Goal: Task Accomplishment & Management: Use online tool/utility

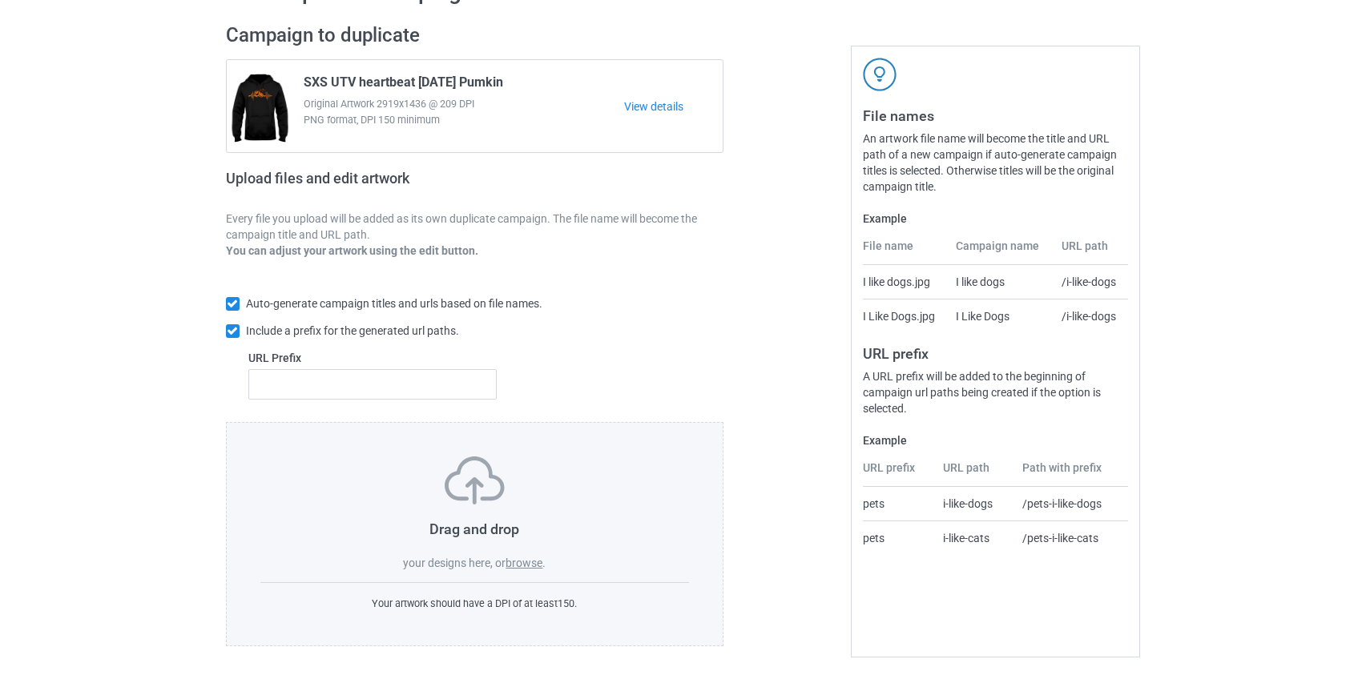
scroll to position [104, 0]
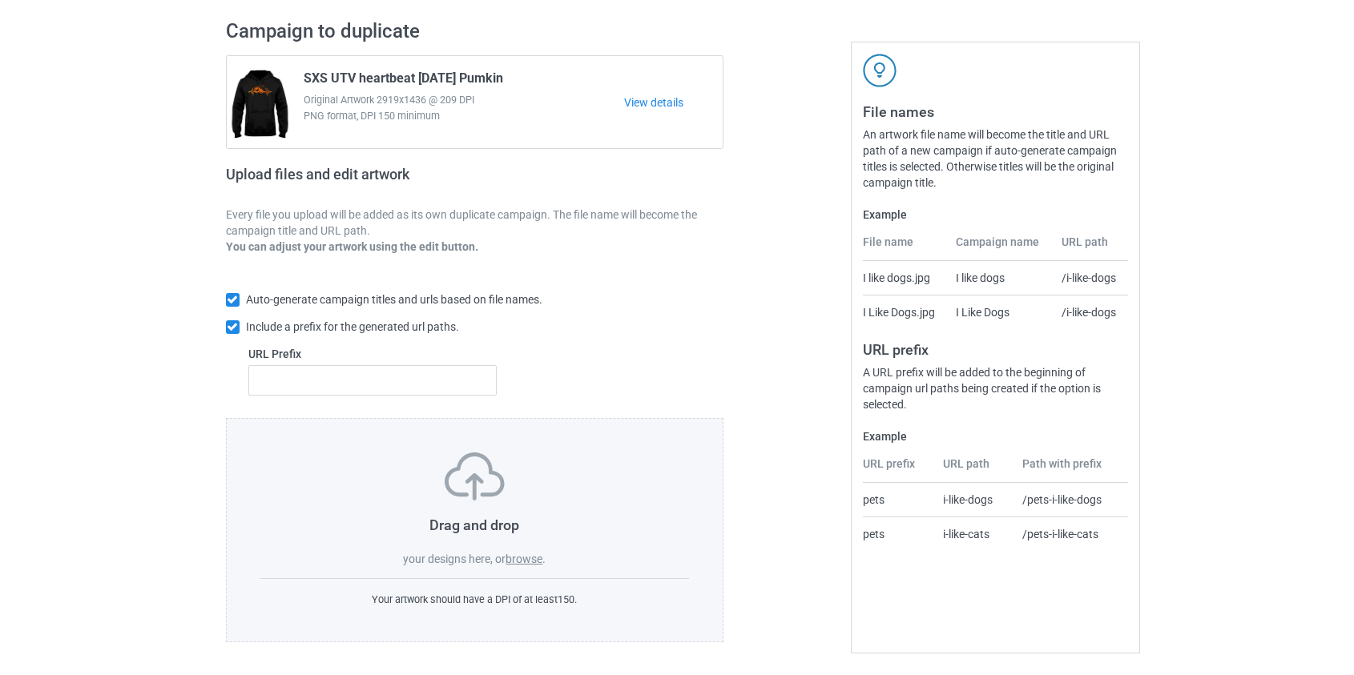
click at [524, 555] on label "browse" at bounding box center [524, 559] width 37 height 13
click at [0, 0] on input "browse" at bounding box center [0, 0] width 0 height 0
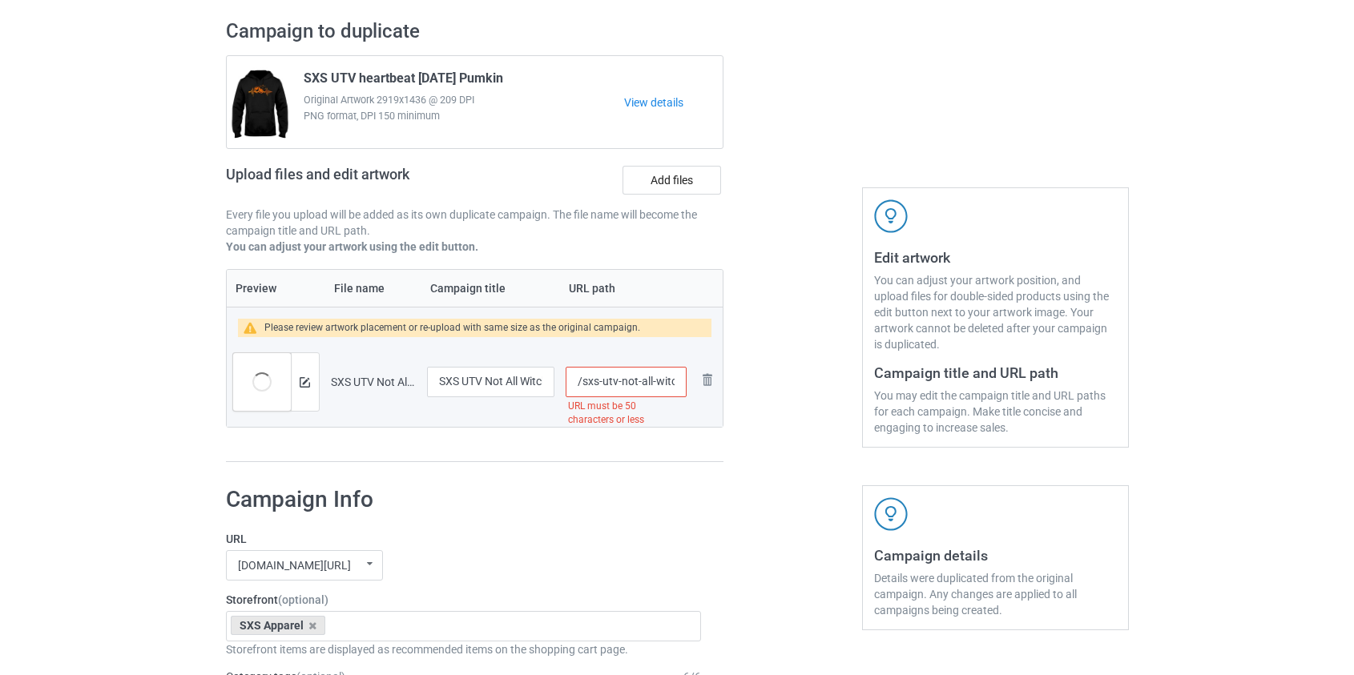
click at [604, 385] on input "/sxs-utv-not-all-witches-ride-broomsticks-one-of-them-ride-a-sxs" at bounding box center [626, 382] width 120 height 30
click at [637, 382] on input "/sxs-not-all-witches-ride-broomsticks-one-of-them-ride-a-sxs" at bounding box center [626, 382] width 120 height 30
drag, startPoint x: 620, startPoint y: 380, endPoint x: 602, endPoint y: 385, distance: 18.3
click at [602, 385] on input "/sxs-not-all-witches-ride-broomsticks-one-of-them-ride-a-sxs" at bounding box center [626, 382] width 120 height 30
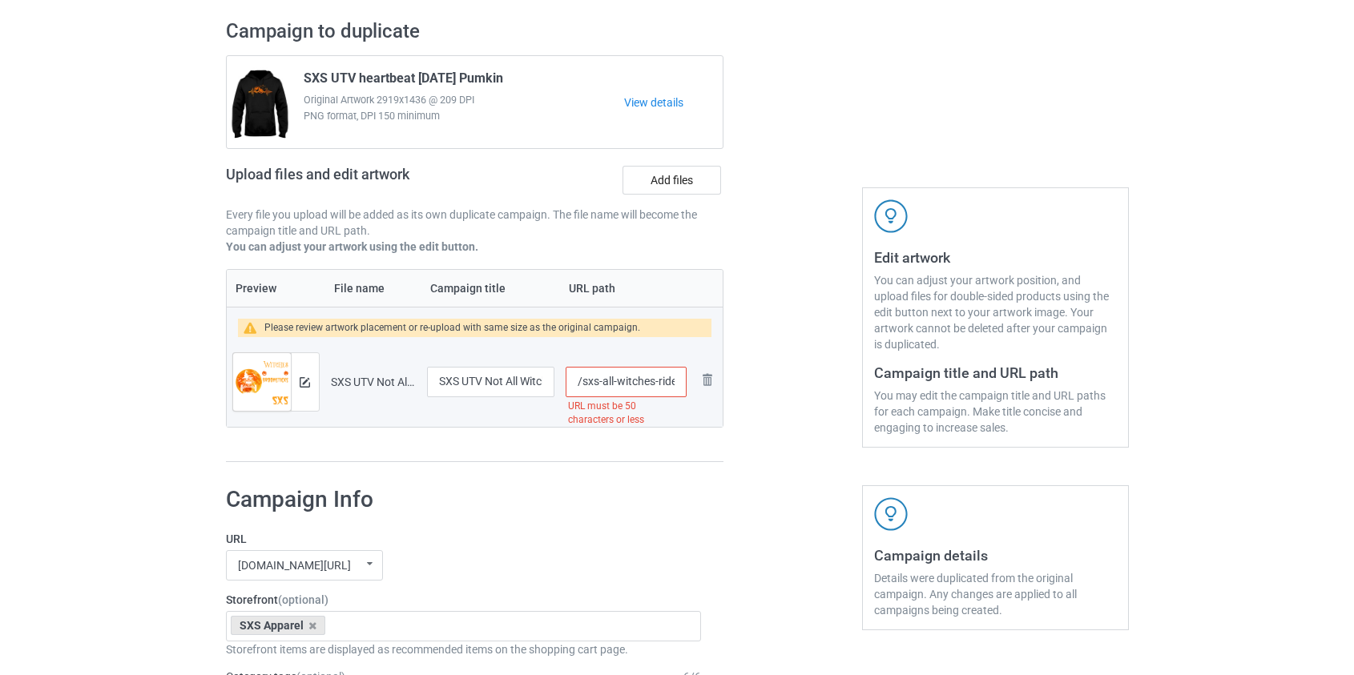
scroll to position [0, 183]
drag, startPoint x: 656, startPoint y: 381, endPoint x: 1002, endPoint y: 395, distance: 346.4
click at [1002, 395] on div "Campaign to duplicate SXS UTV heartbeat Halloween Pumkin Original Artwork 2919x…" at bounding box center [677, 241] width 925 height 466
type input "/sxs-all-witches"
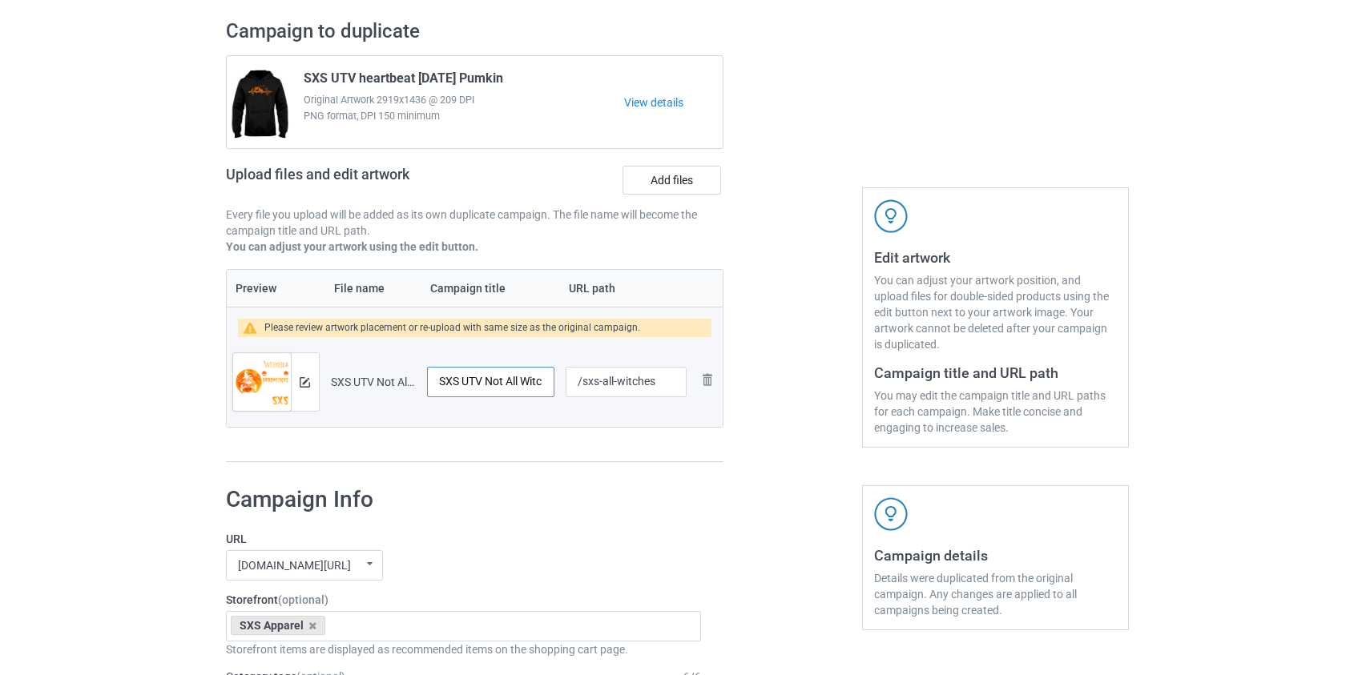
scroll to position [0, 236]
drag, startPoint x: 489, startPoint y: 384, endPoint x: 639, endPoint y: 396, distance: 149.5
click at [639, 396] on tr "Preview and edit artwork SXS UTV Not All Witches Ride Broomsticks One Of Them R…" at bounding box center [475, 382] width 497 height 90
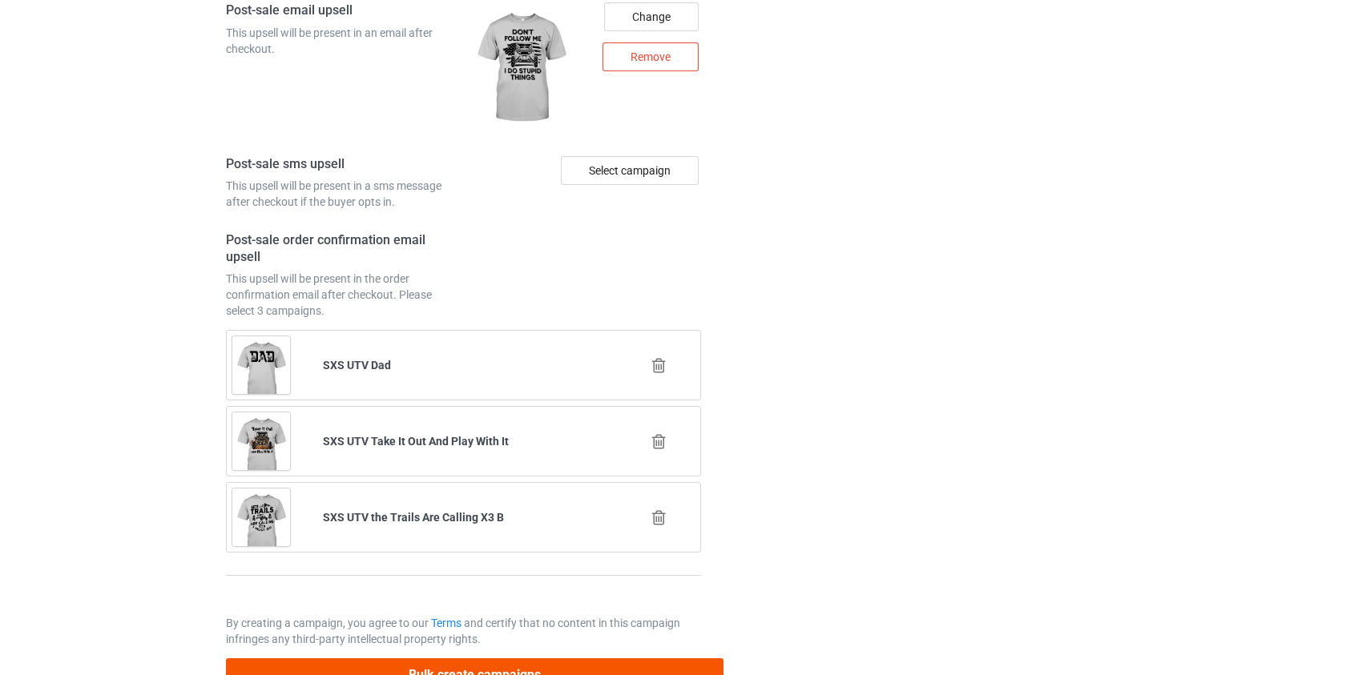
scroll to position [2268, 0]
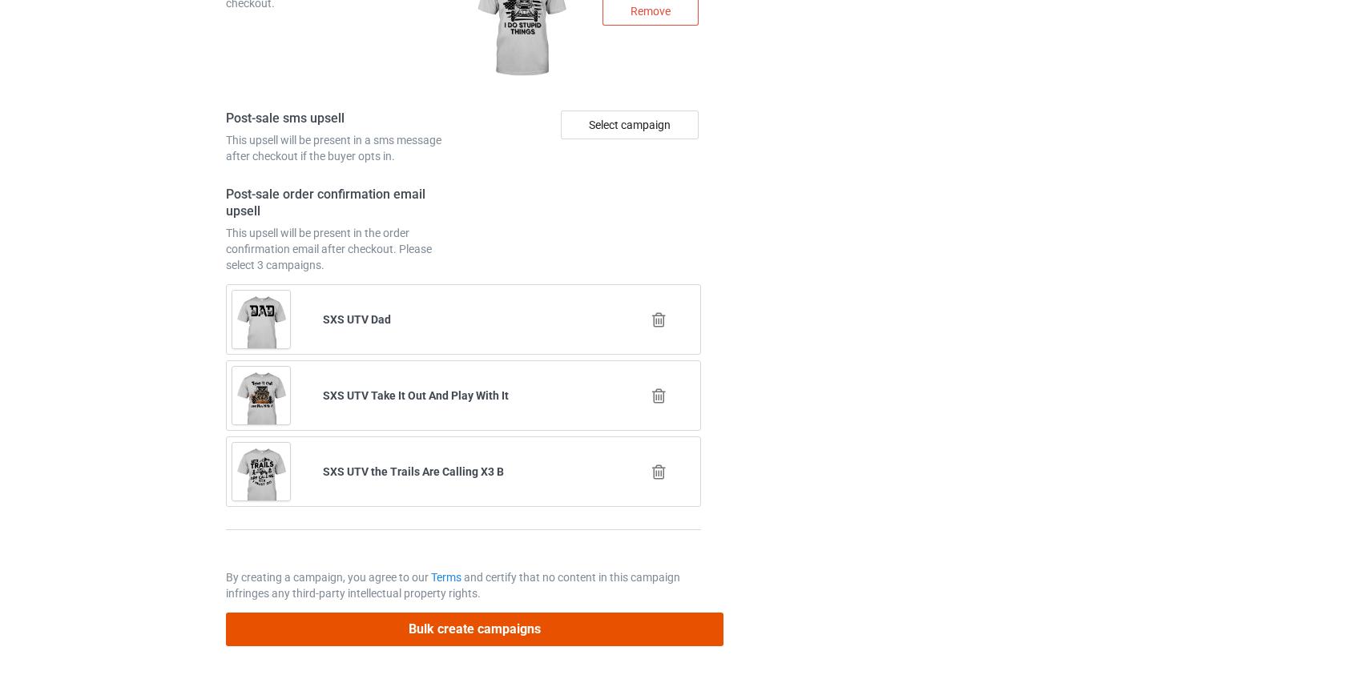
click at [495, 620] on button "Bulk create campaigns" at bounding box center [475, 629] width 498 height 33
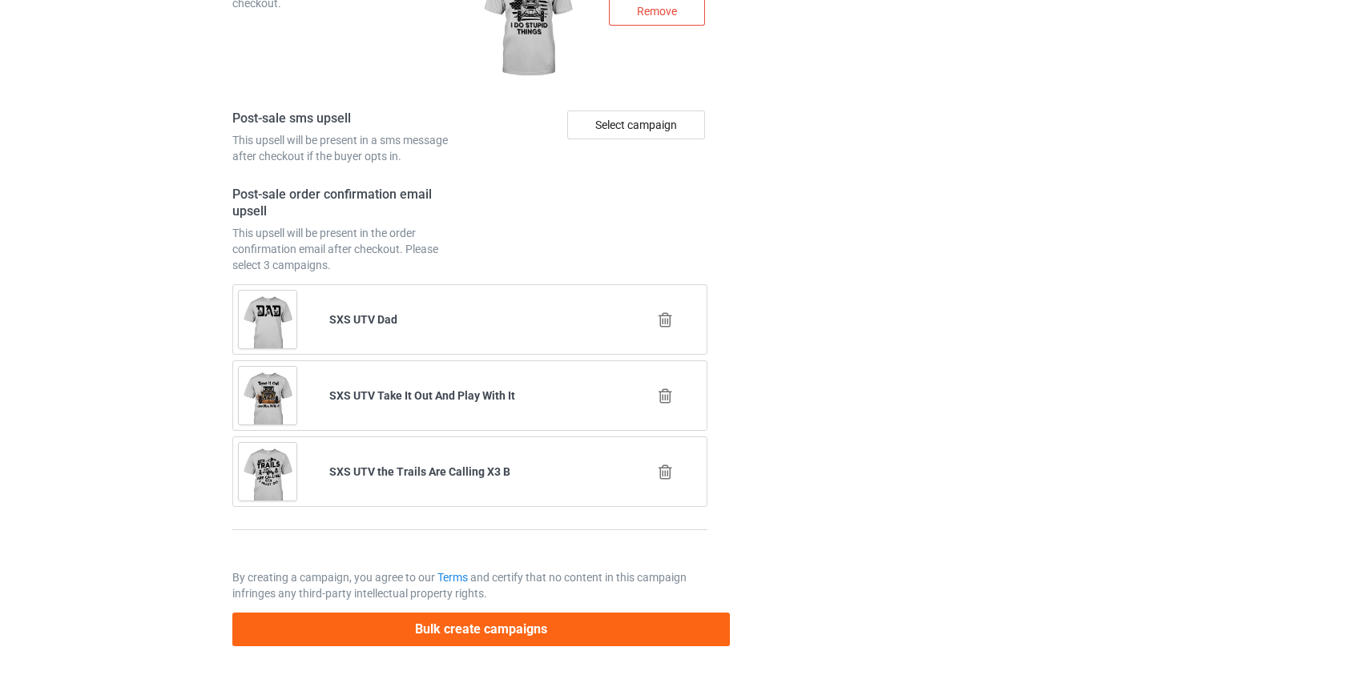
scroll to position [0, 0]
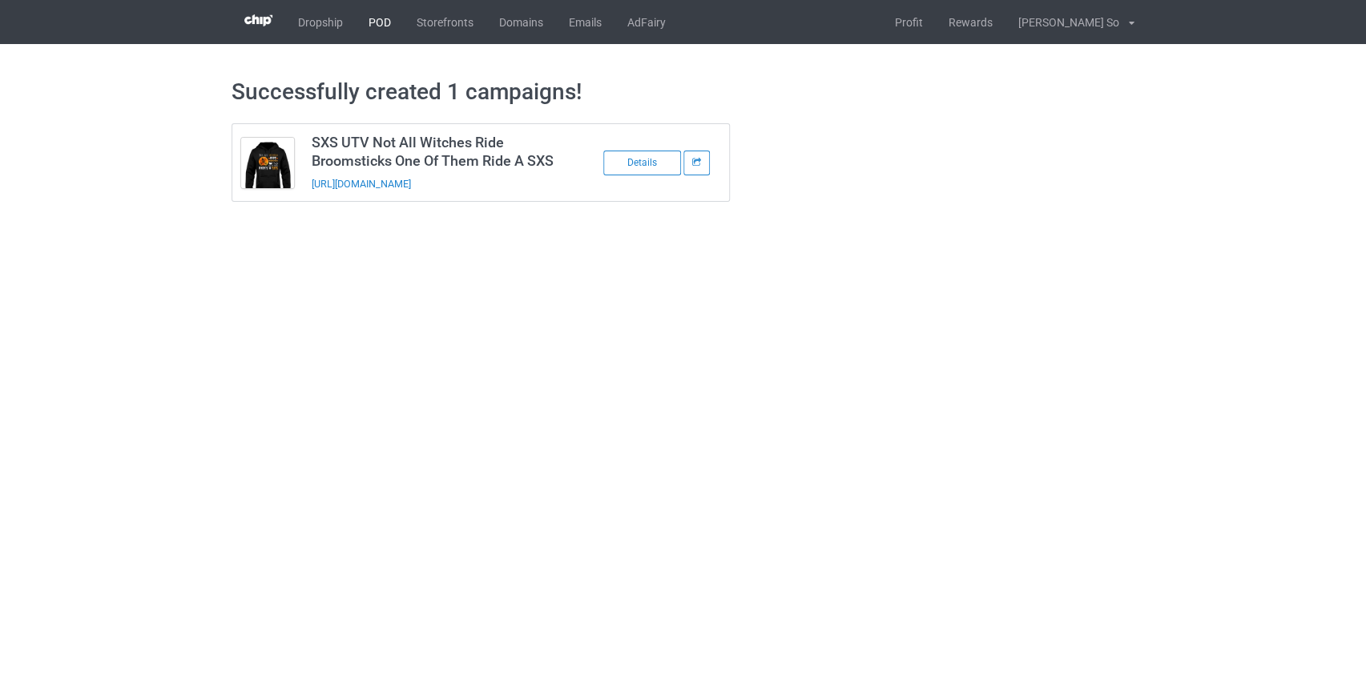
click at [374, 23] on link "POD" at bounding box center [380, 22] width 48 height 44
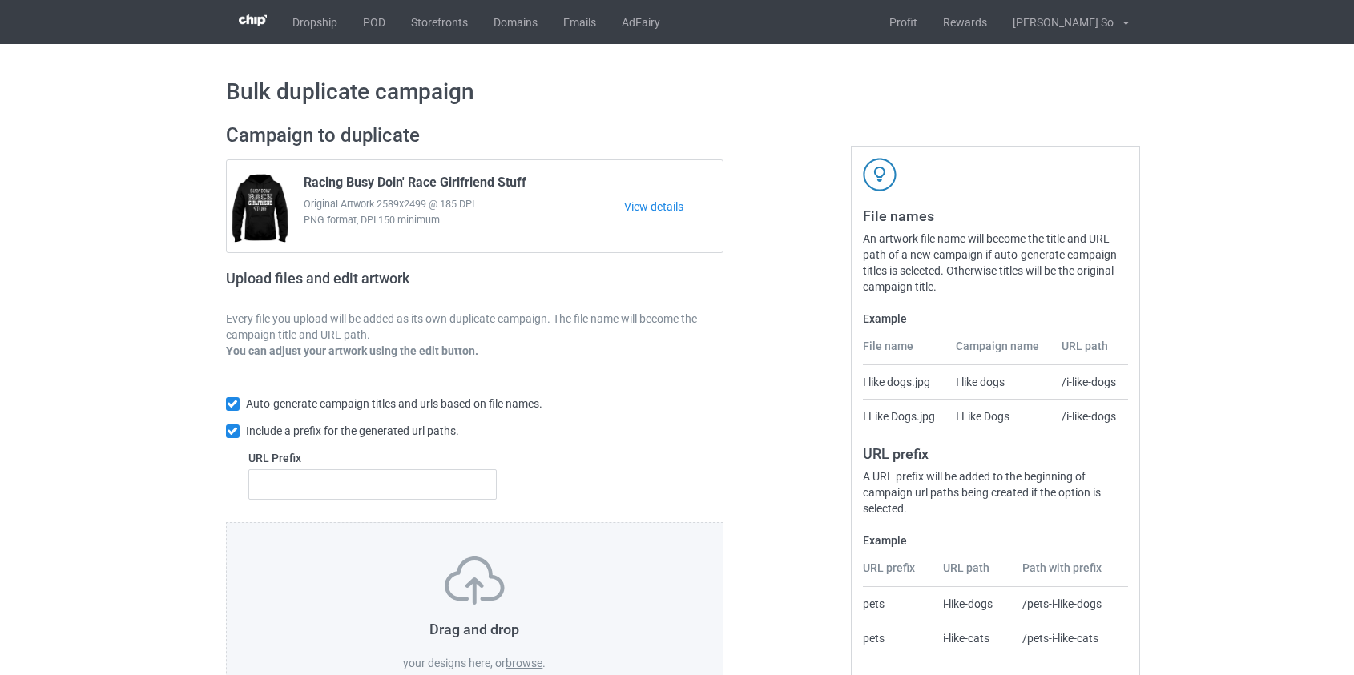
click at [530, 671] on div "Drag and drop your designs here, or browse ." at bounding box center [474, 614] width 429 height 115
click at [531, 660] on label "browse" at bounding box center [524, 663] width 37 height 13
click at [0, 0] on input "browse" at bounding box center [0, 0] width 0 height 0
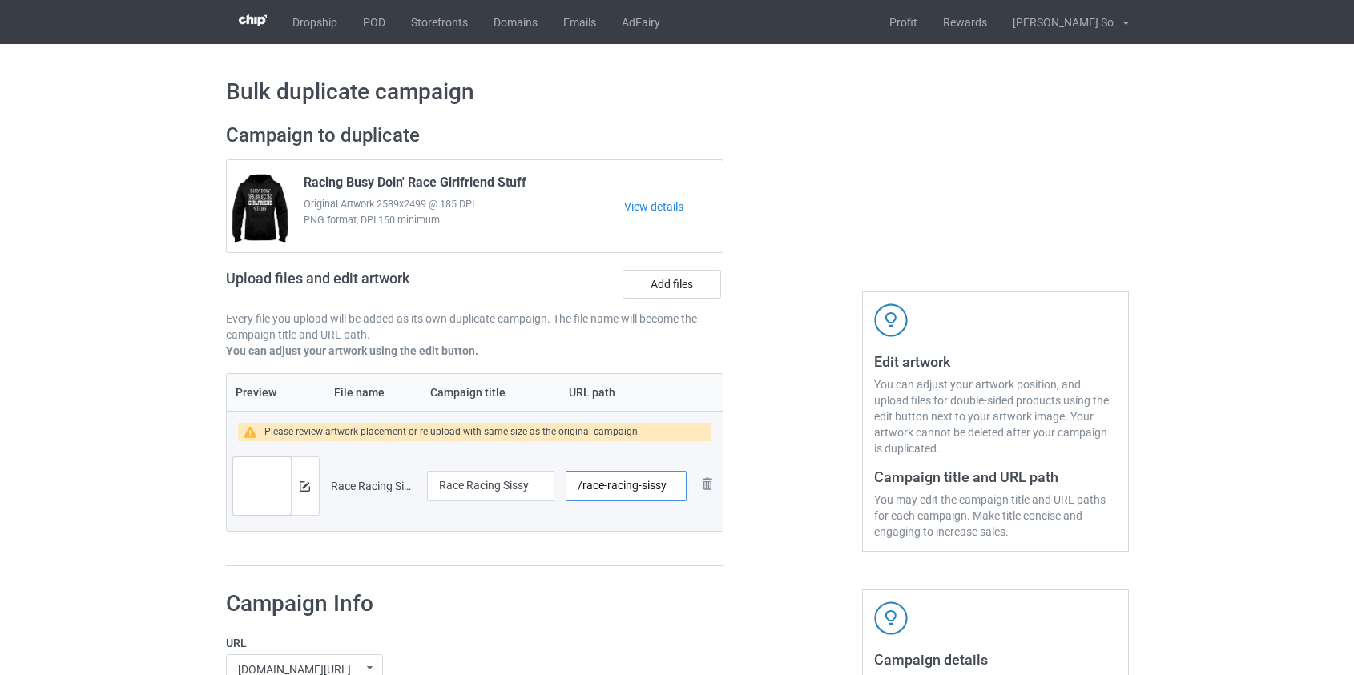
click at [625, 478] on input "/race-racing-sissy" at bounding box center [626, 486] width 120 height 30
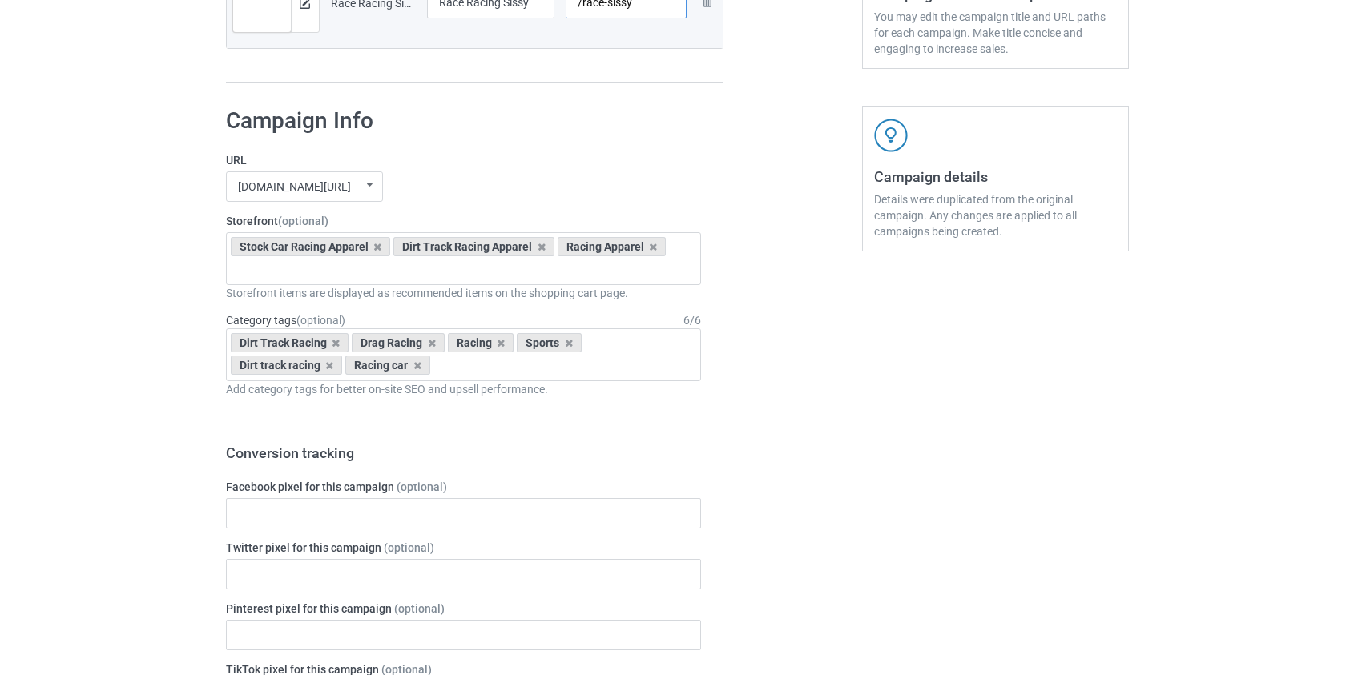
scroll to position [105, 0]
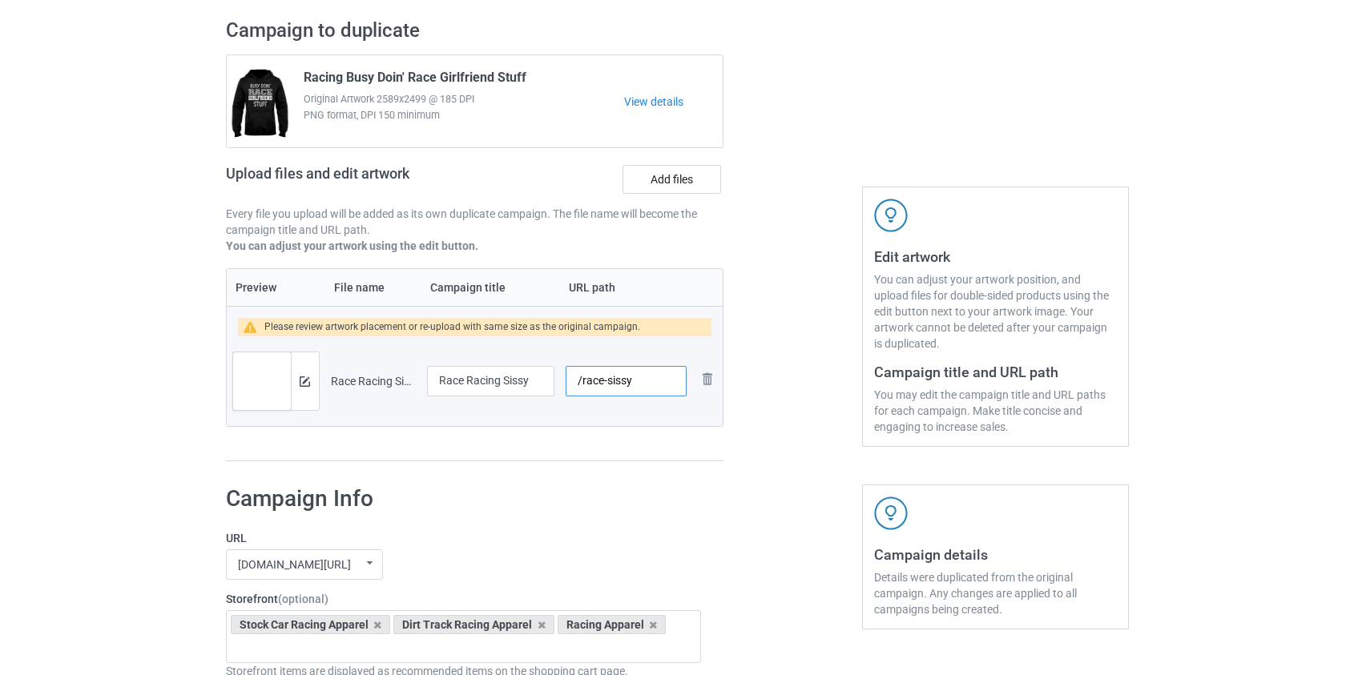
type input "/race-sissy"
click at [502, 380] on input "Race Racing Sissy" at bounding box center [491, 381] width 128 height 30
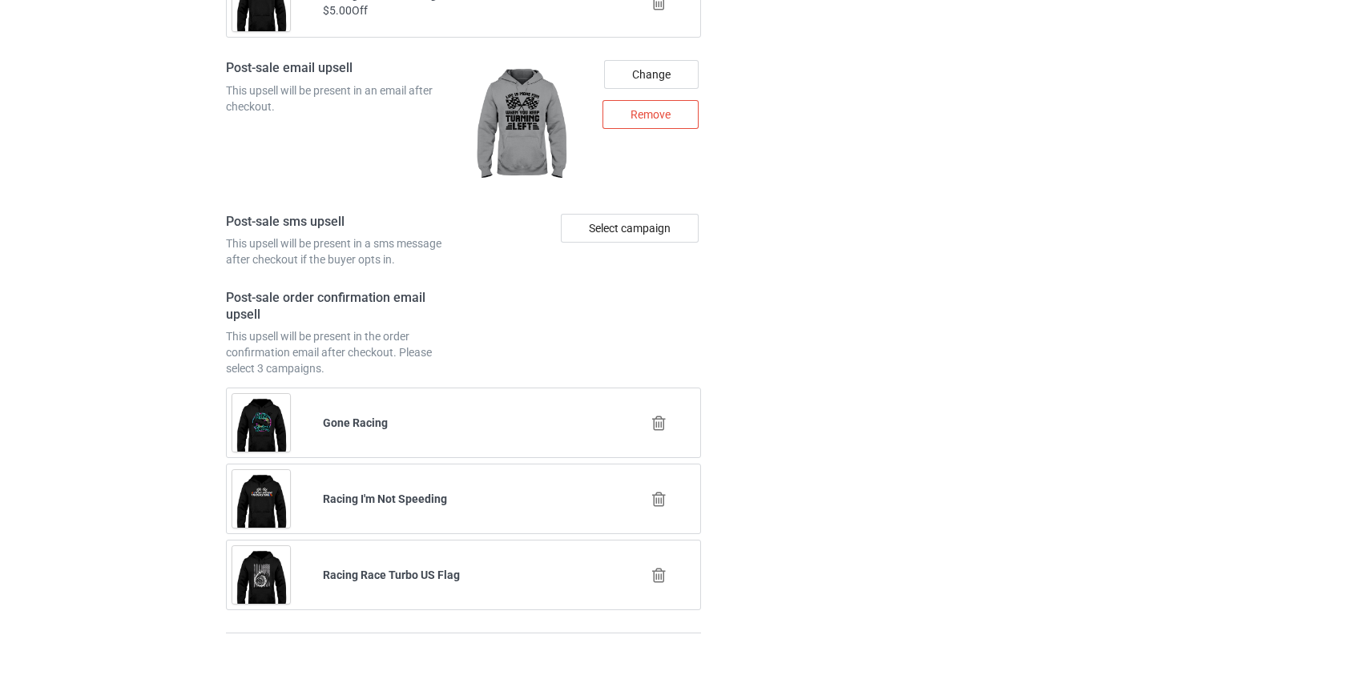
scroll to position [2290, 0]
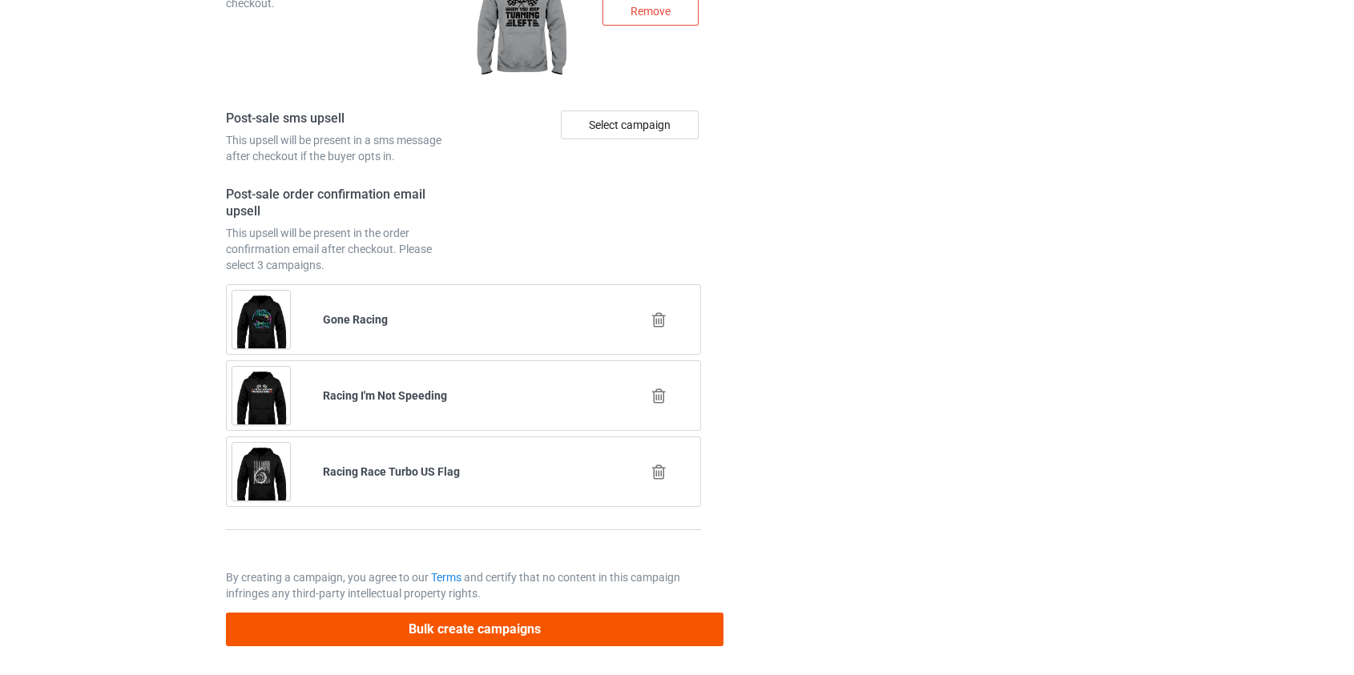
type input "Race Racing Checkered Sissy"
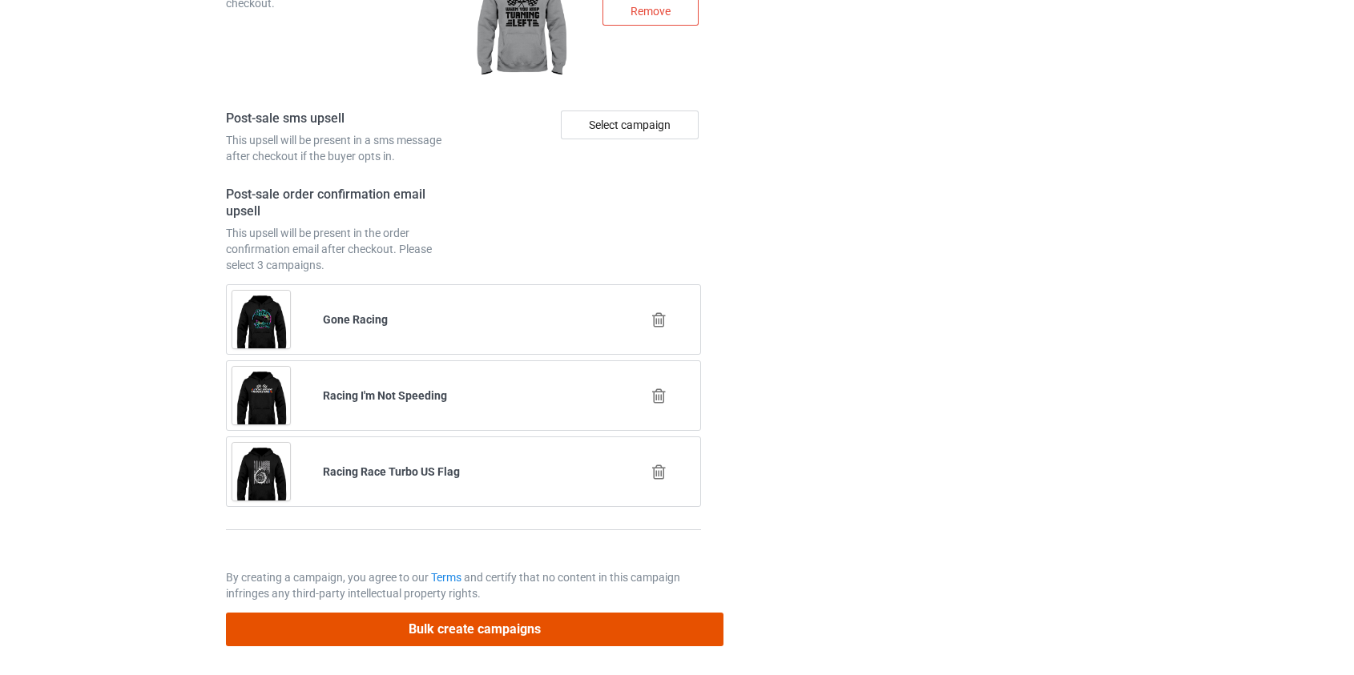
click at [495, 623] on button "Bulk create campaigns" at bounding box center [475, 629] width 498 height 33
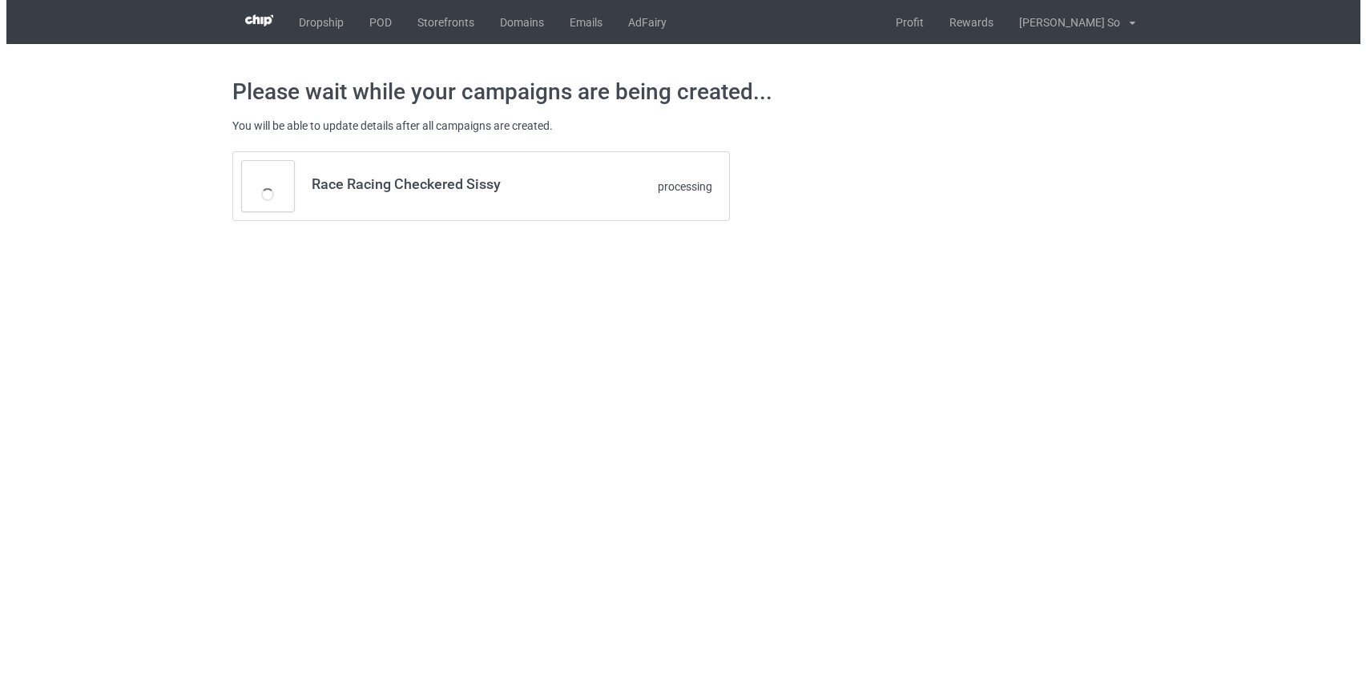
scroll to position [0, 0]
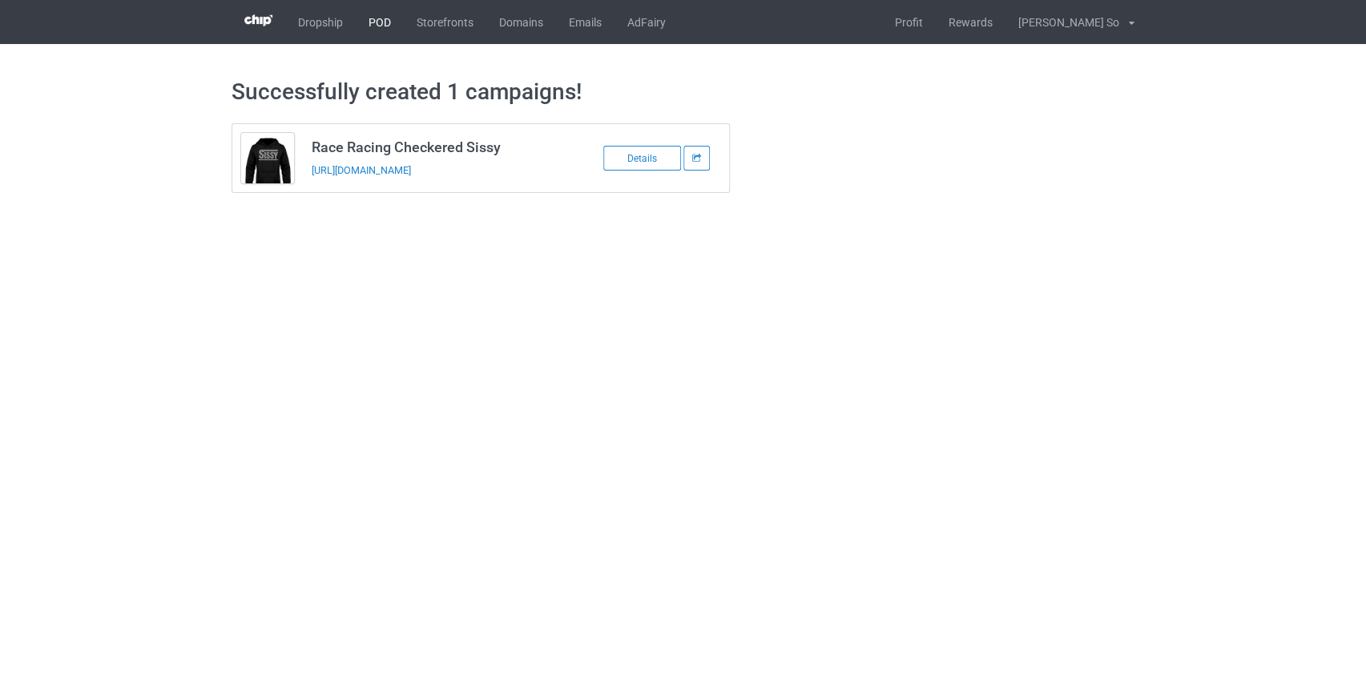
click at [378, 26] on link "POD" at bounding box center [380, 22] width 48 height 44
